Goal: Information Seeking & Learning: Learn about a topic

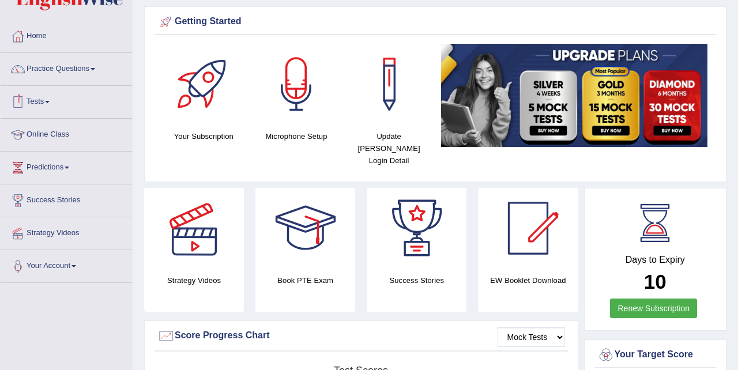
scroll to position [37, 0]
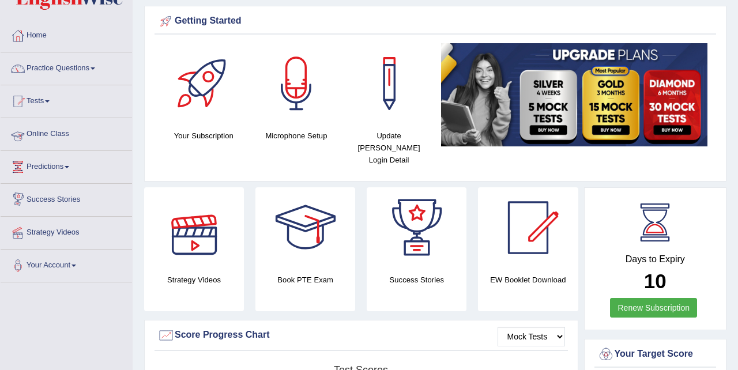
click at [50, 133] on link "Online Class" at bounding box center [66, 132] width 131 height 29
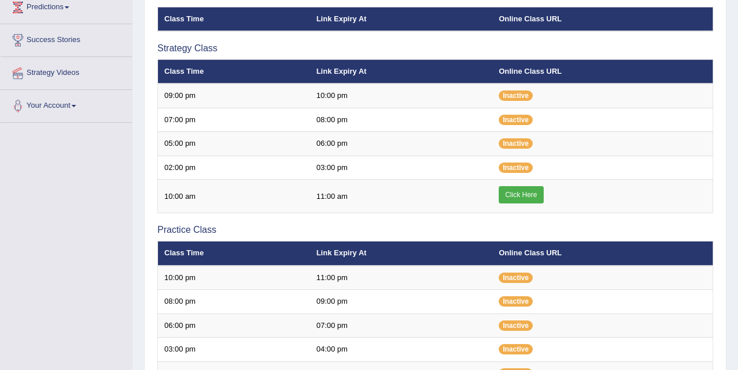
scroll to position [211, 0]
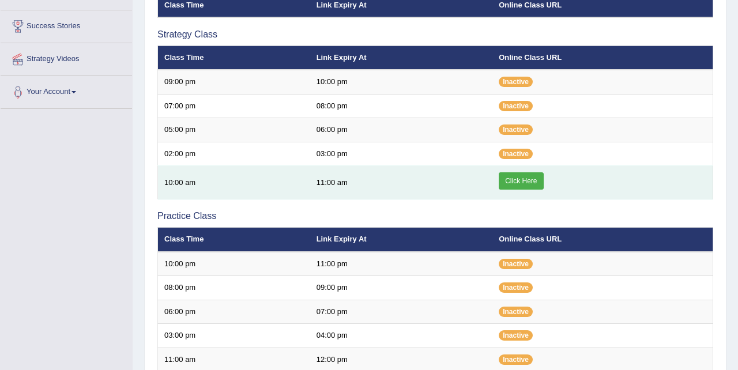
click at [510, 182] on link "Click Here" at bounding box center [521, 180] width 44 height 17
